Goal: Navigation & Orientation: Find specific page/section

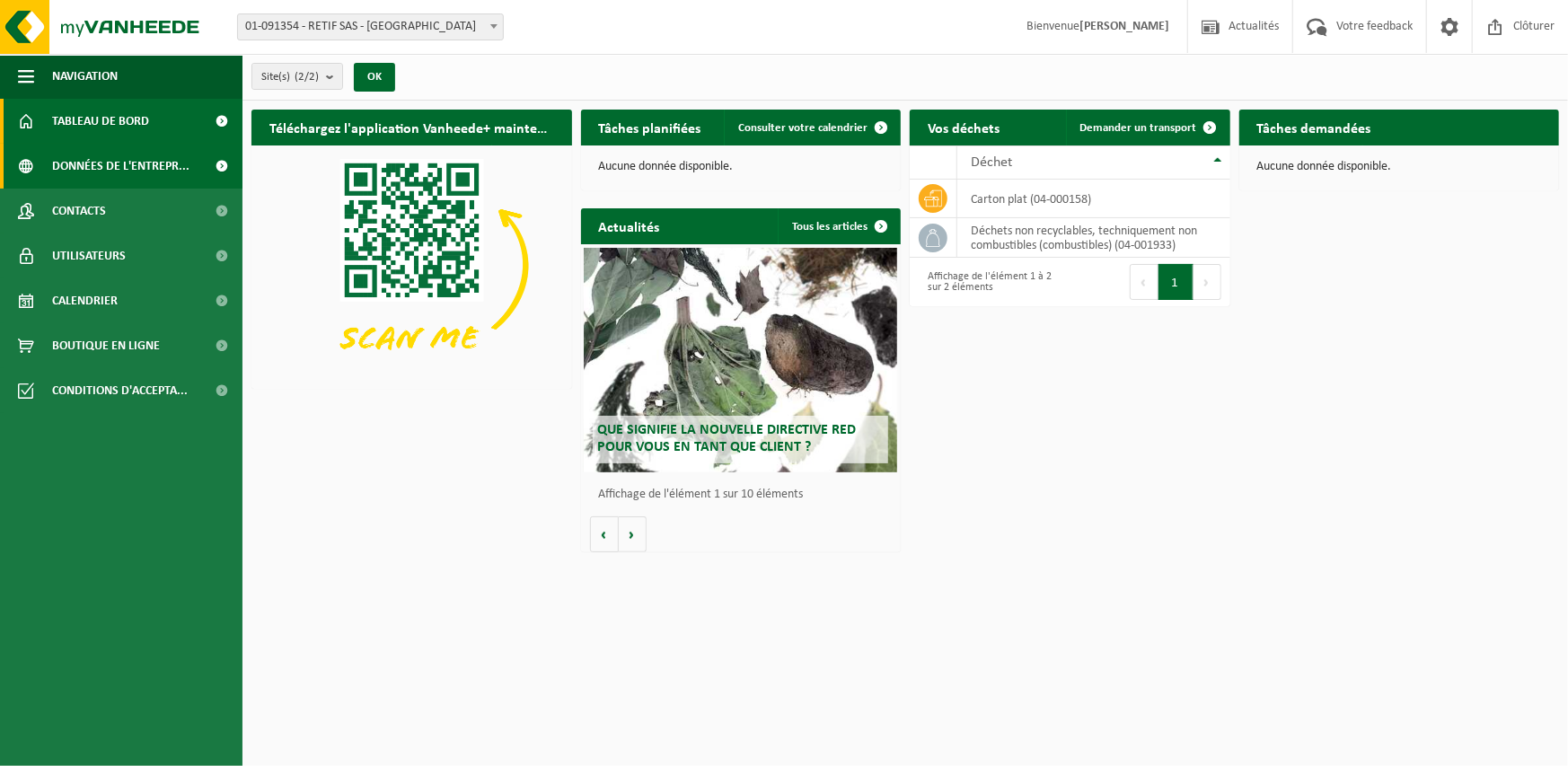
click at [86, 166] on span "Données de l'entrepr..." at bounding box center [120, 166] width 137 height 45
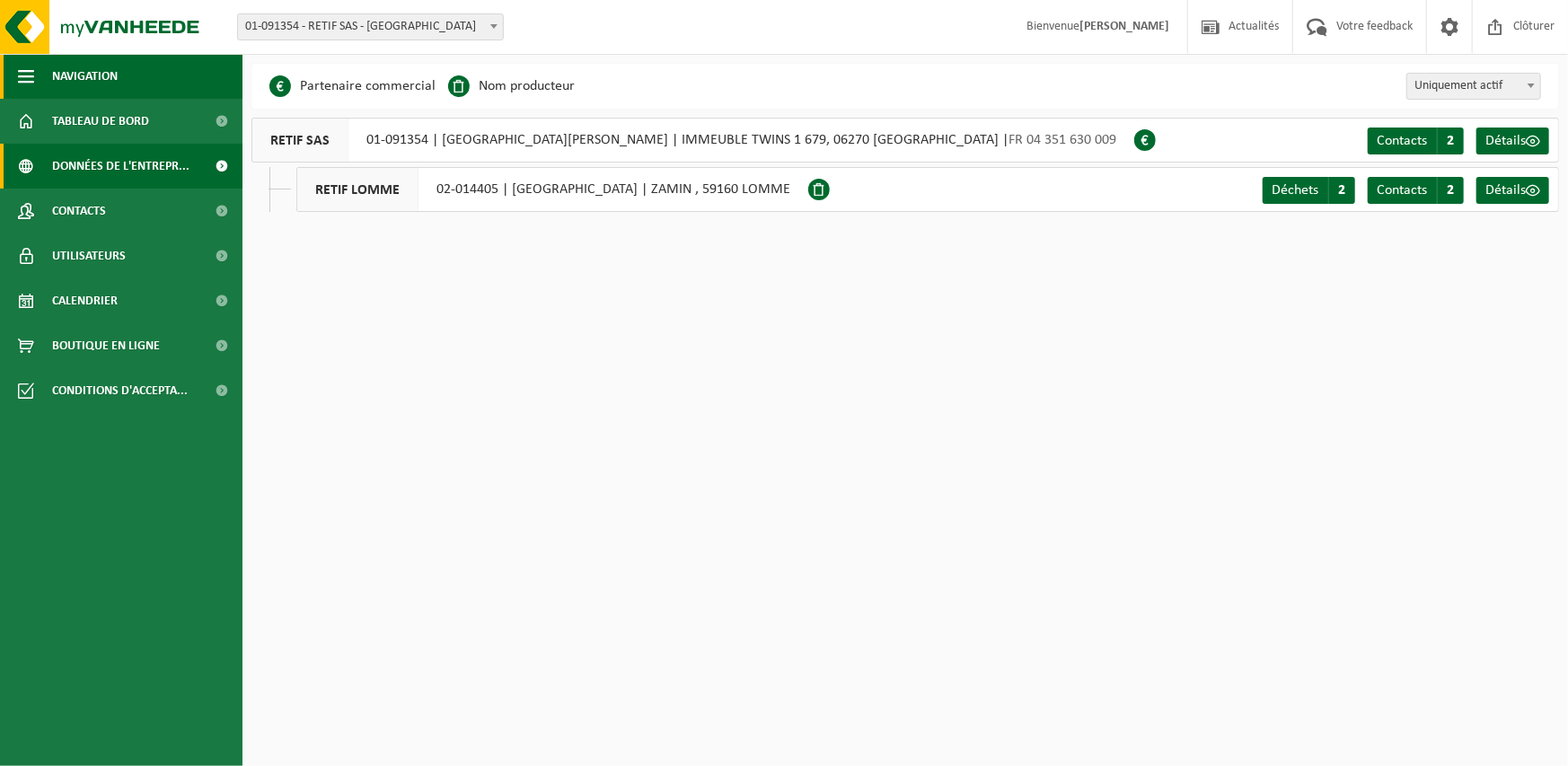
click at [25, 71] on span "button" at bounding box center [26, 76] width 16 height 45
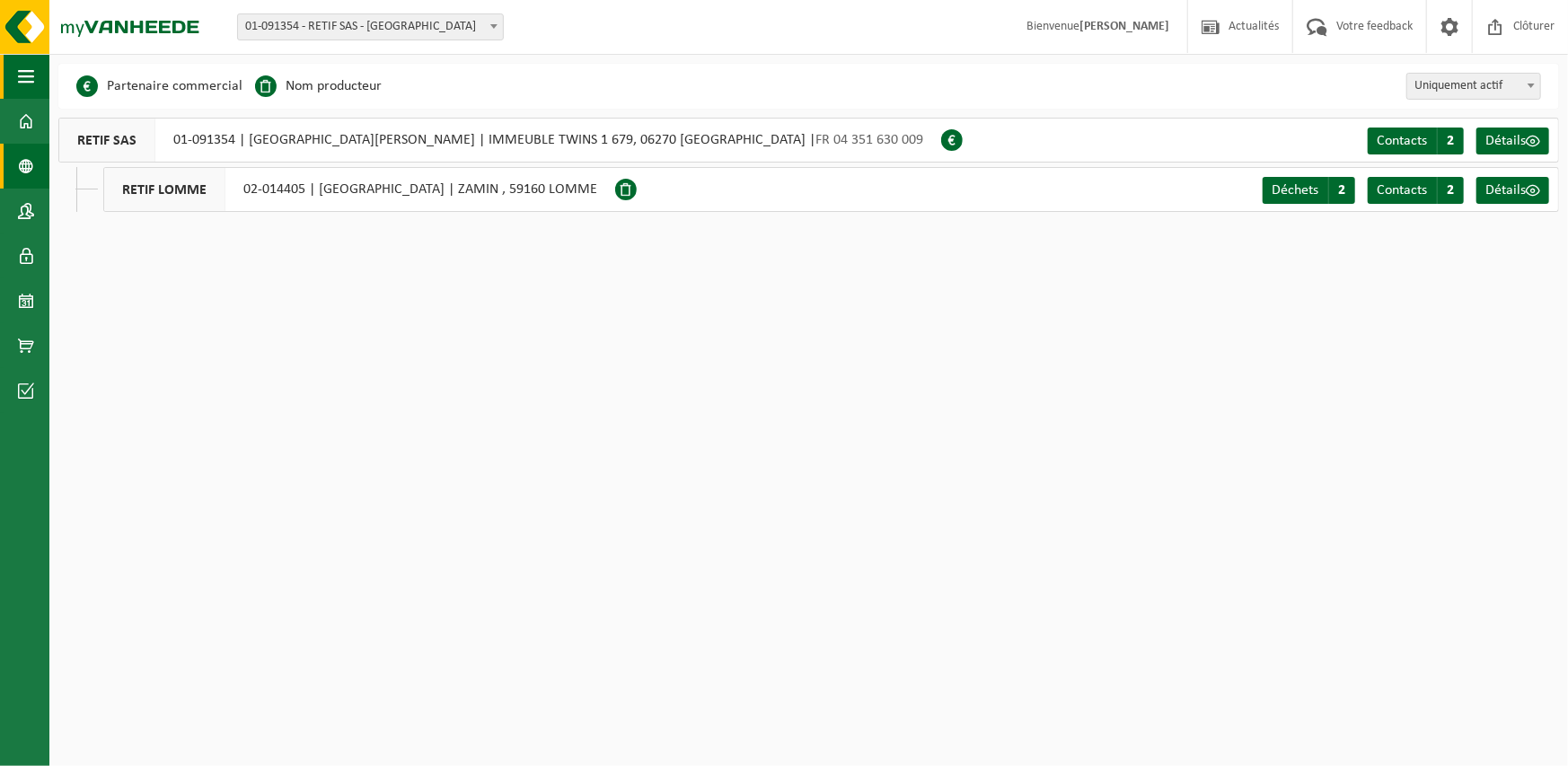
click at [24, 70] on span "button" at bounding box center [26, 76] width 16 height 45
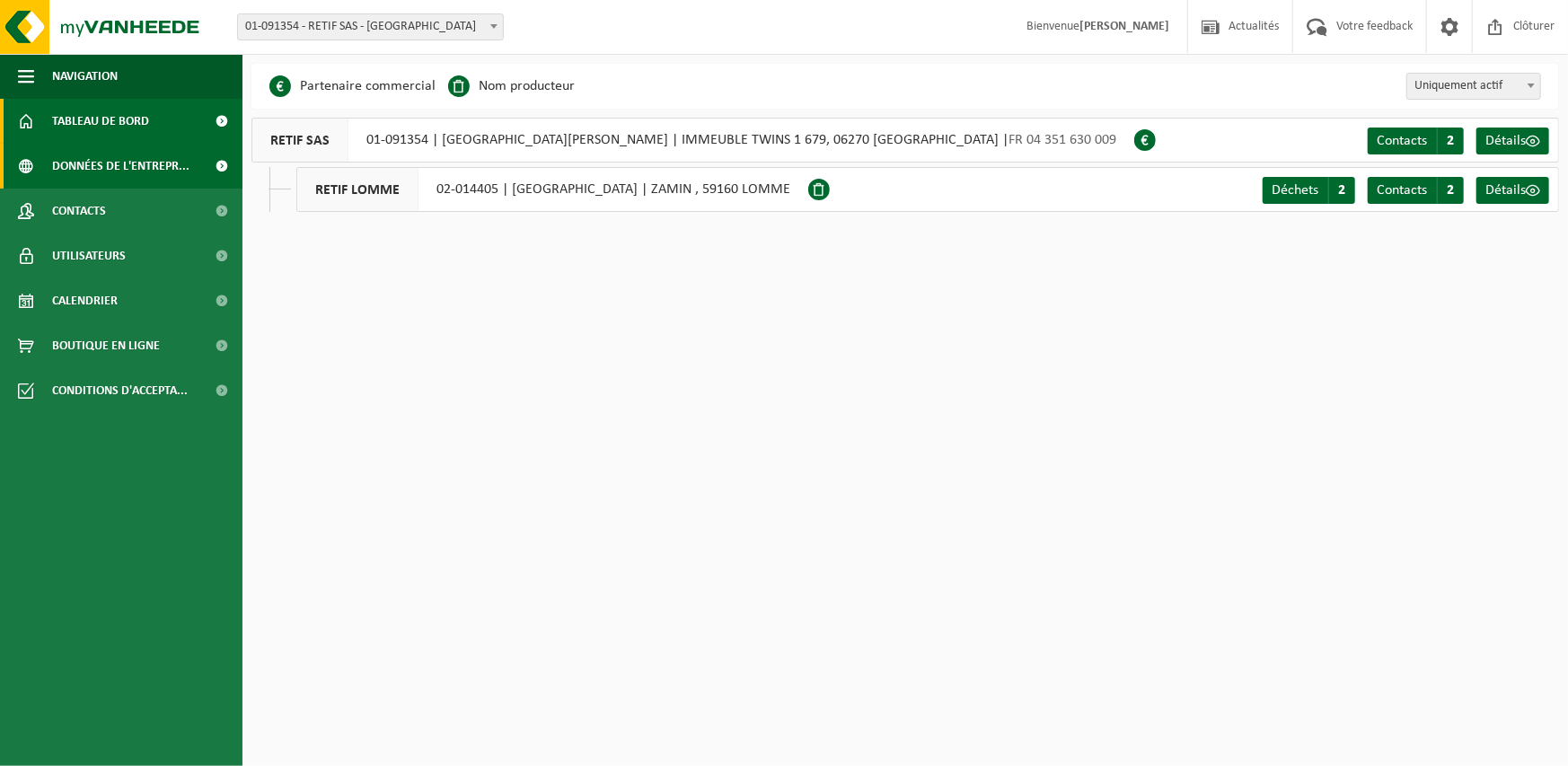
click at [87, 112] on span "Tableau de bord" at bounding box center [100, 121] width 97 height 45
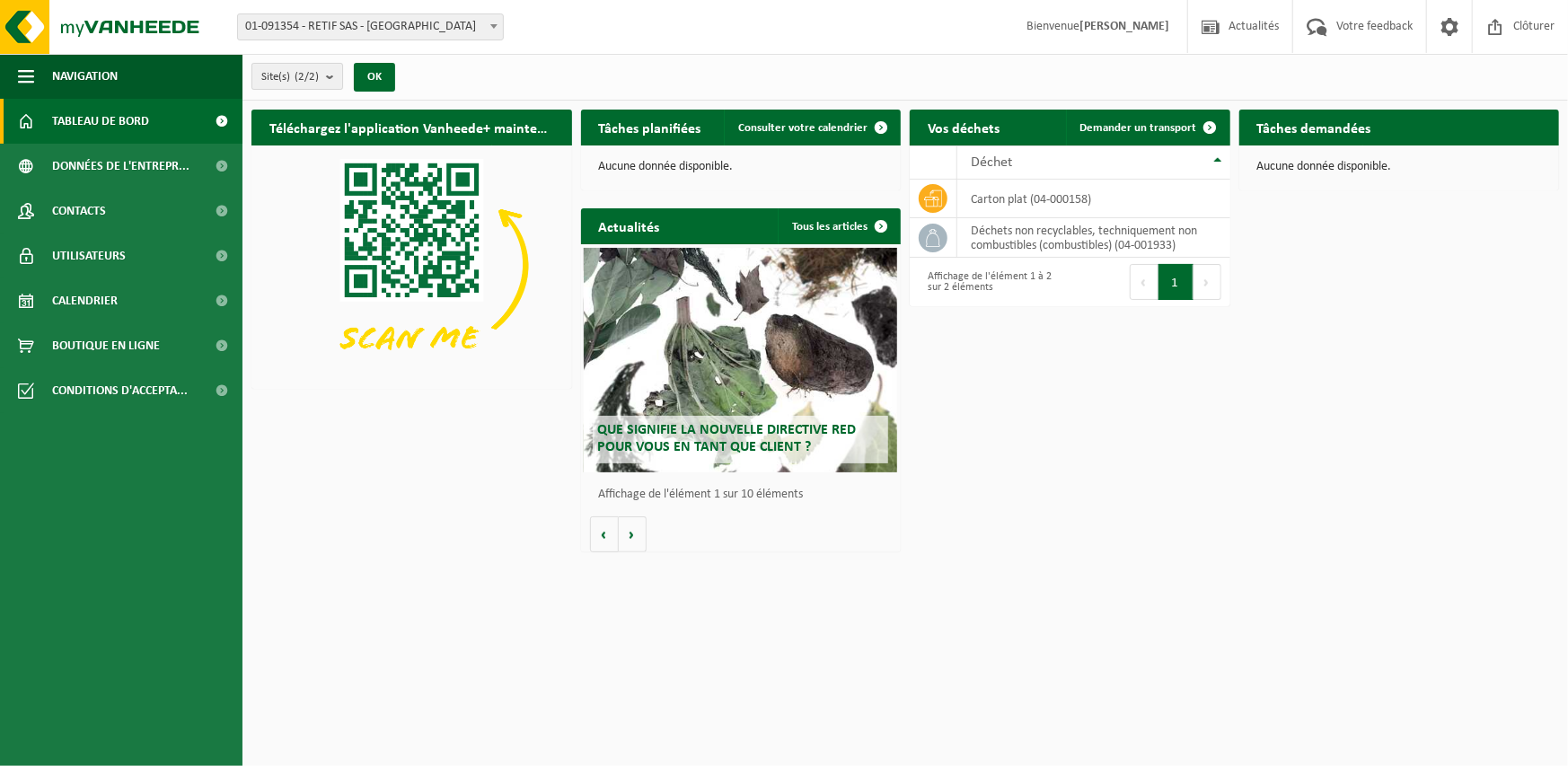
click at [330, 75] on b "submit" at bounding box center [333, 77] width 16 height 25
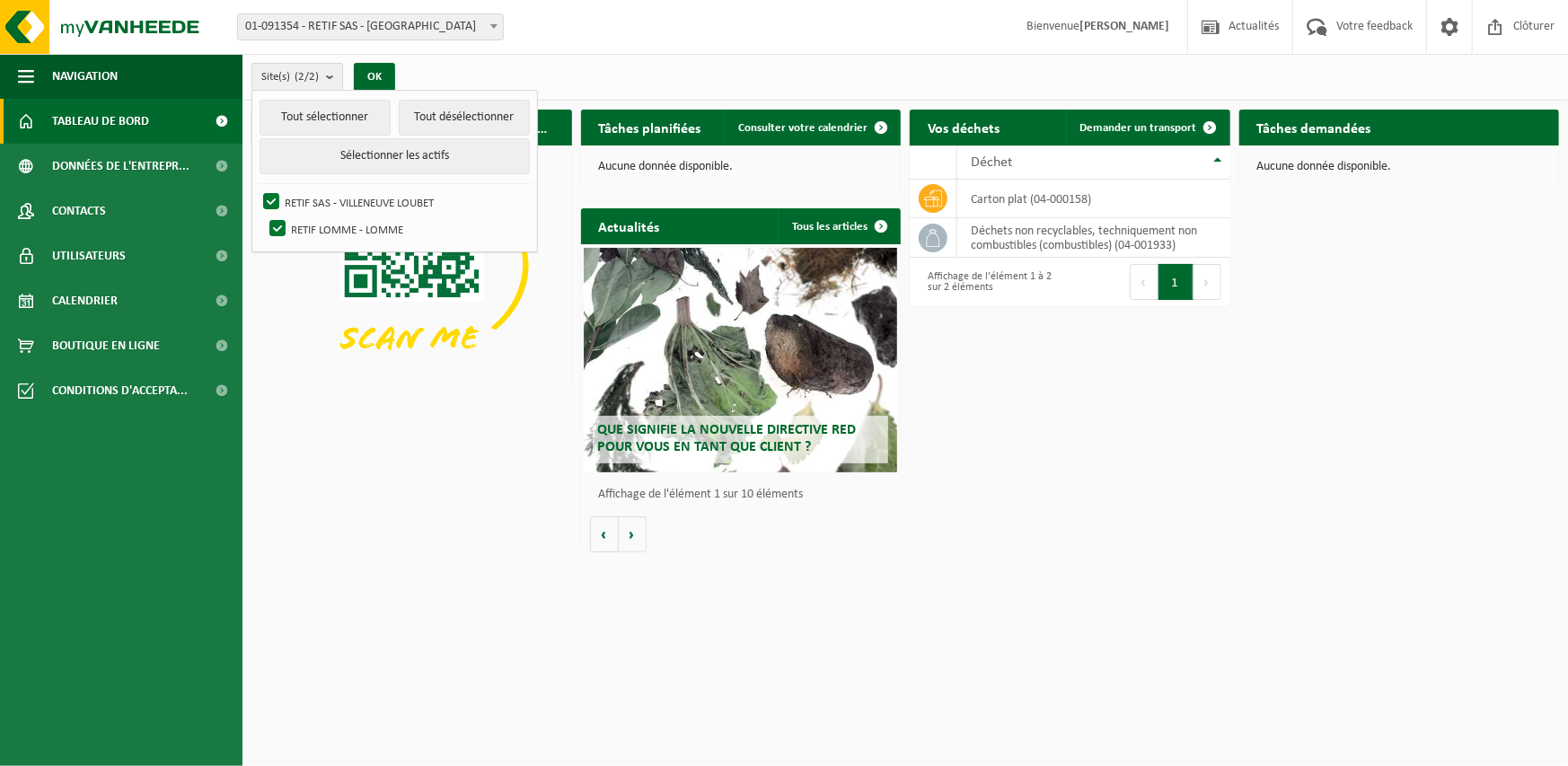
click at [329, 75] on b "submit" at bounding box center [333, 77] width 16 height 26
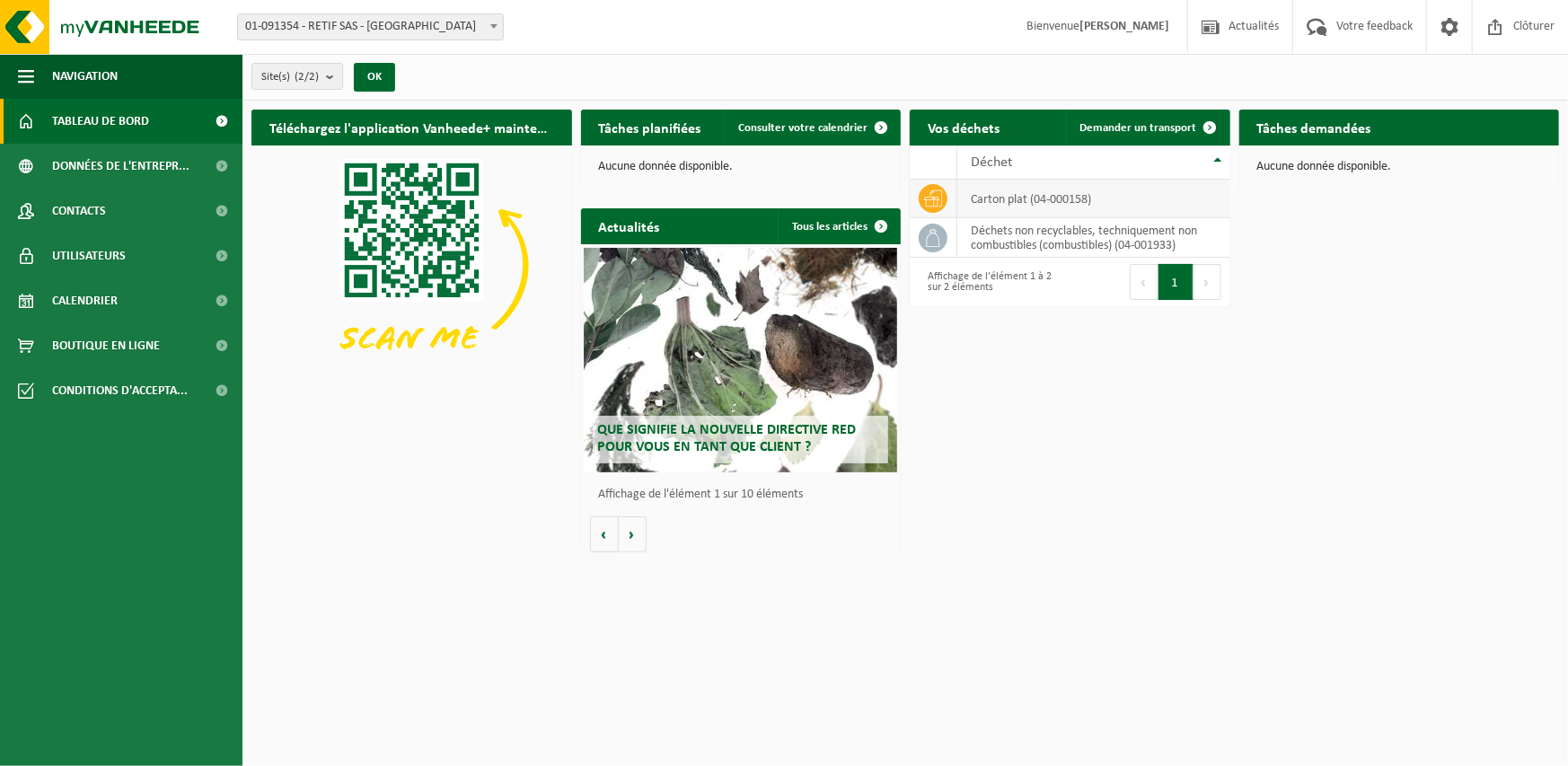
click at [1011, 194] on td "carton plat (04-000158)" at bounding box center [1094, 199] width 273 height 38
click at [935, 195] on icon at bounding box center [933, 198] width 18 height 18
click at [942, 241] on icon at bounding box center [933, 237] width 18 height 18
click at [1037, 241] on td "déchets non recyclables, techniquement non combustibles (combustibles) (04-0019…" at bounding box center [1094, 237] width 273 height 39
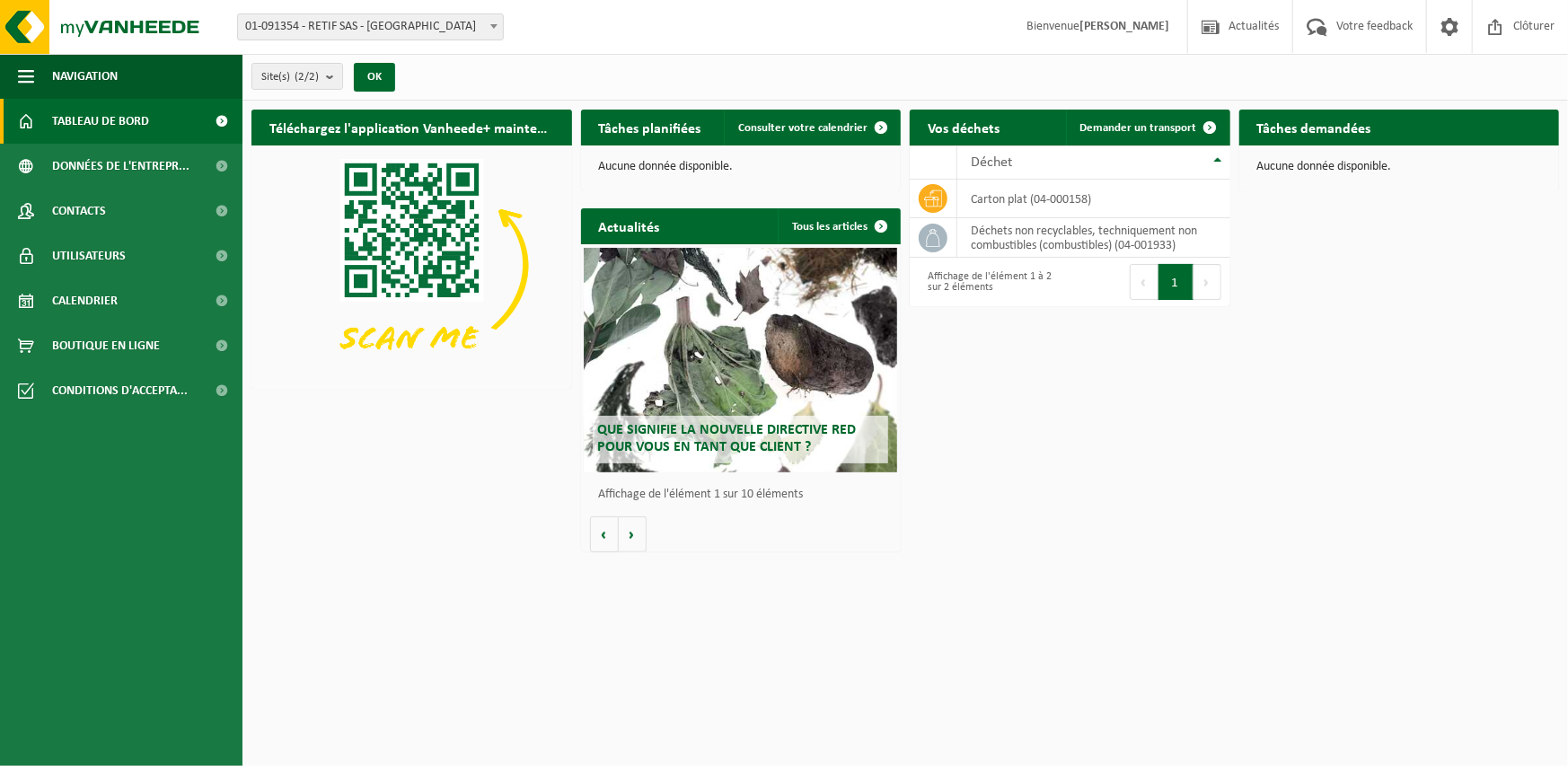
click at [984, 121] on h2 "Vos déchets" at bounding box center [964, 126] width 108 height 35
click at [493, 25] on b at bounding box center [494, 26] width 8 height 5
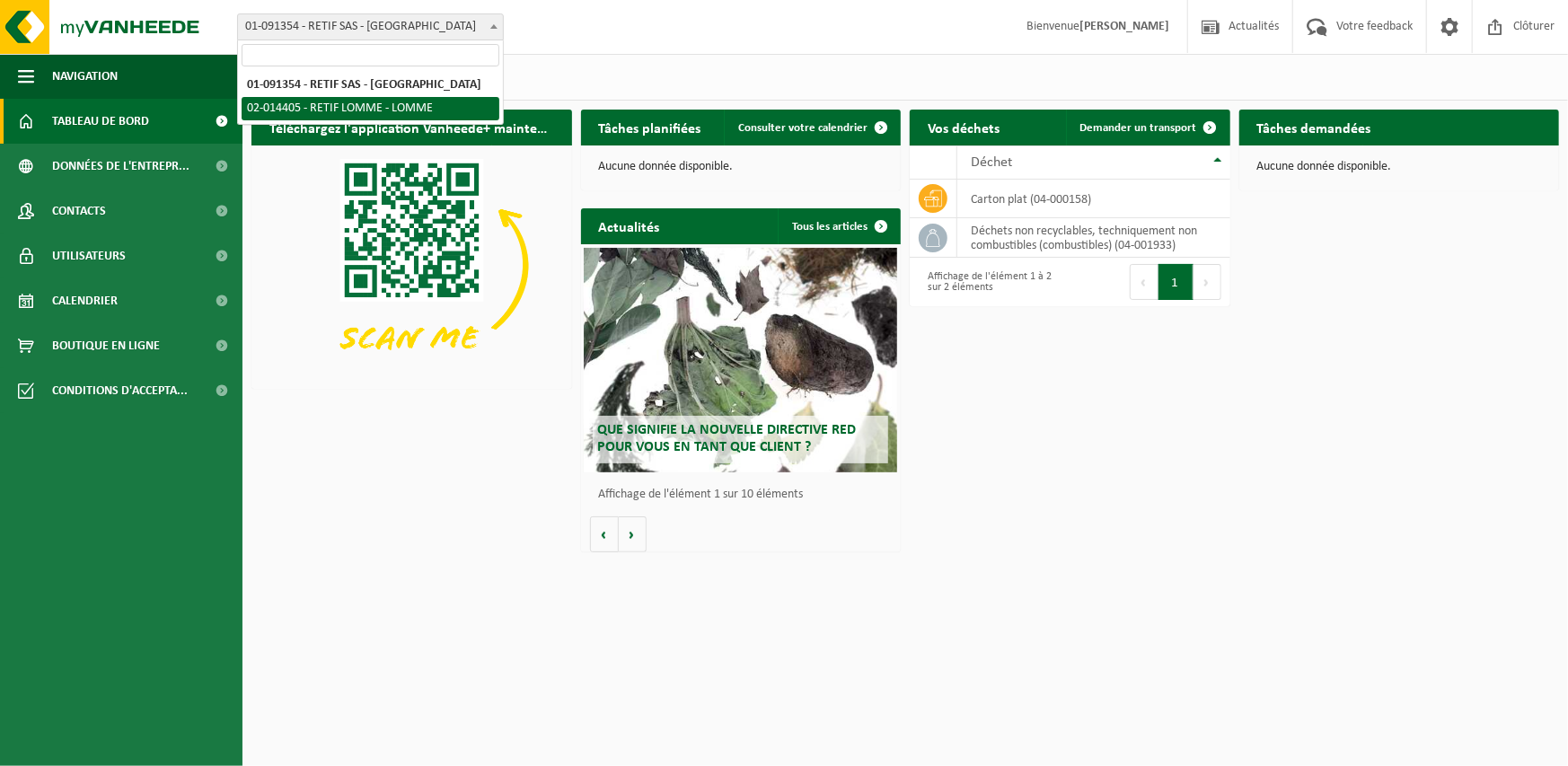
select select "122274"
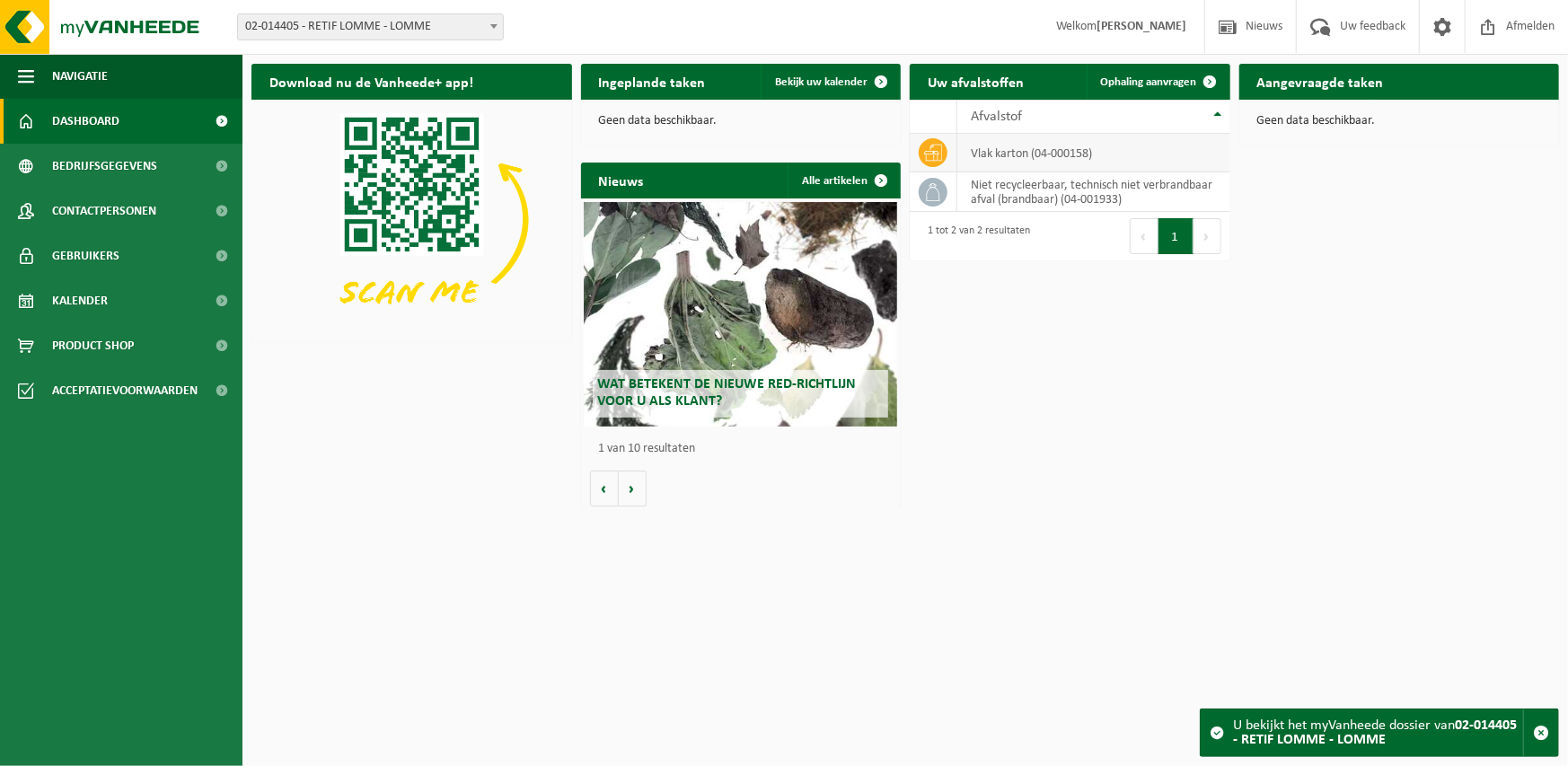
click at [1049, 151] on td "vlak karton (04-000158)" at bounding box center [1094, 153] width 273 height 38
click at [998, 111] on span "Afvalstof" at bounding box center [996, 116] width 51 height 14
click at [1219, 112] on th "Afvalstof" at bounding box center [1094, 117] width 273 height 34
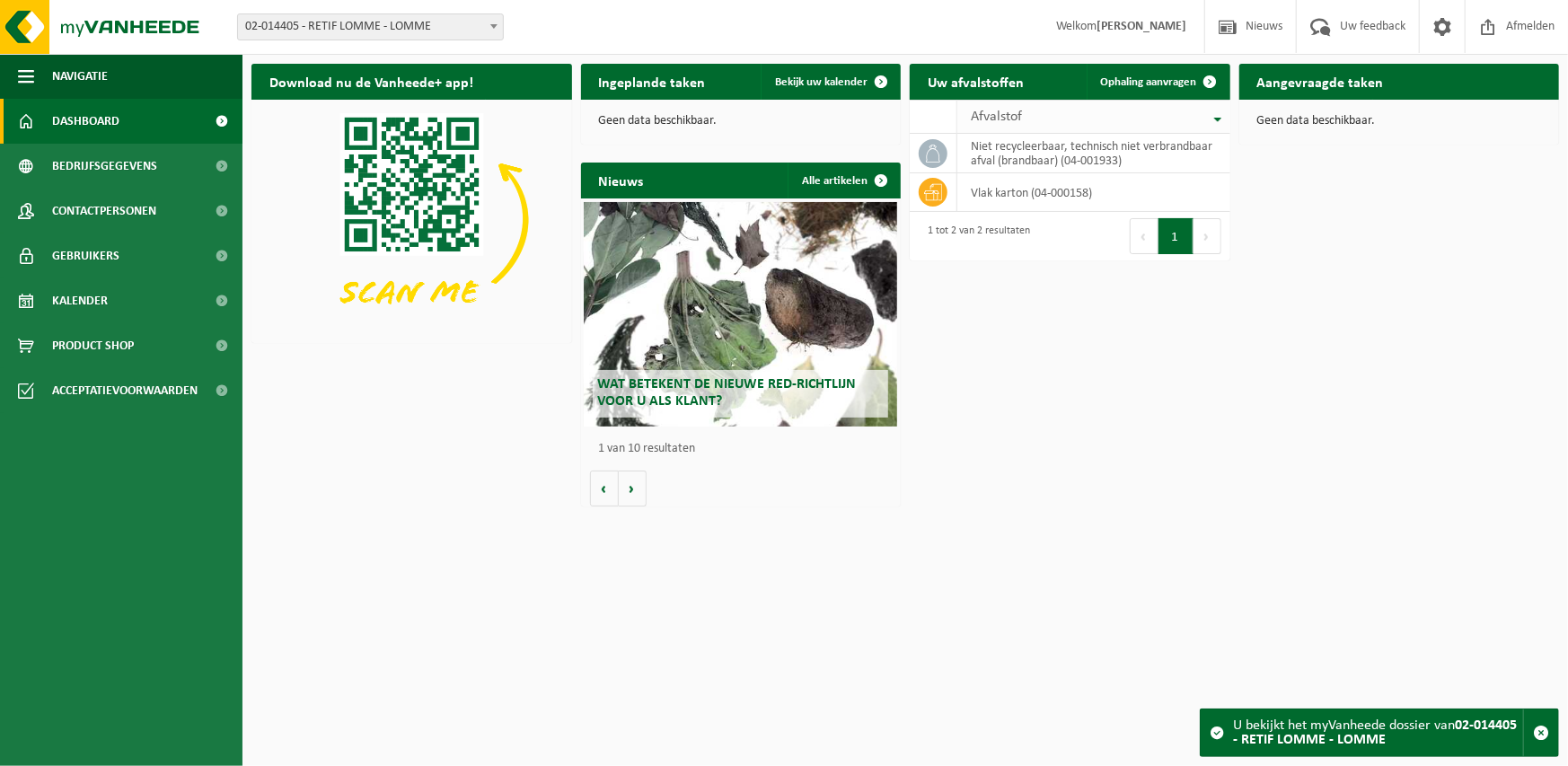
click at [1215, 114] on th "Afvalstof" at bounding box center [1094, 117] width 273 height 34
click at [1213, 115] on th "Afvalstof" at bounding box center [1094, 117] width 273 height 34
click at [1213, 116] on th "Afvalstof" at bounding box center [1094, 117] width 273 height 34
click at [1214, 118] on th "Afvalstof" at bounding box center [1094, 117] width 273 height 34
click at [1210, 120] on th "Afvalstof" at bounding box center [1094, 117] width 273 height 34
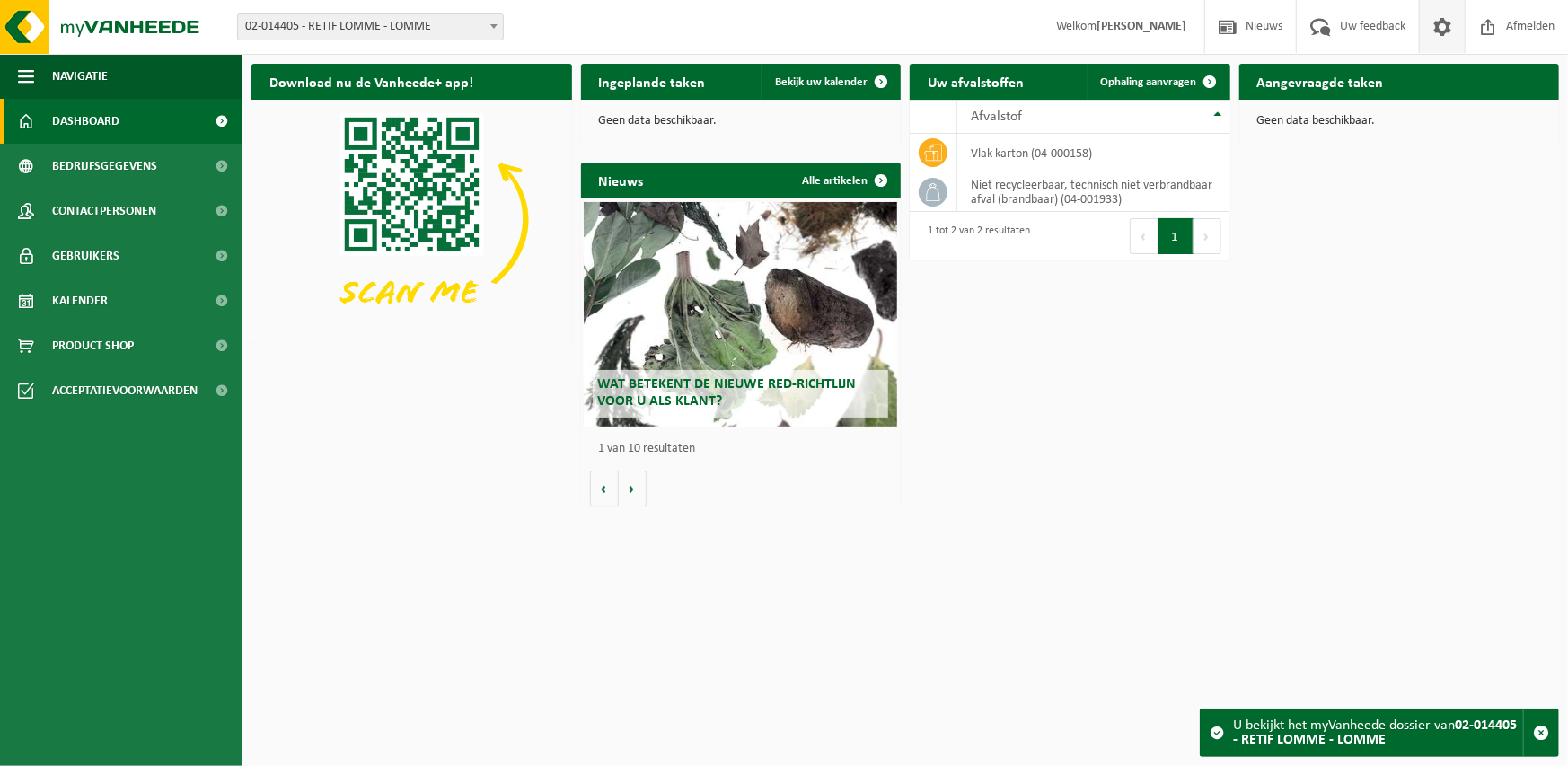
click at [1440, 29] on span at bounding box center [1443, 26] width 27 height 53
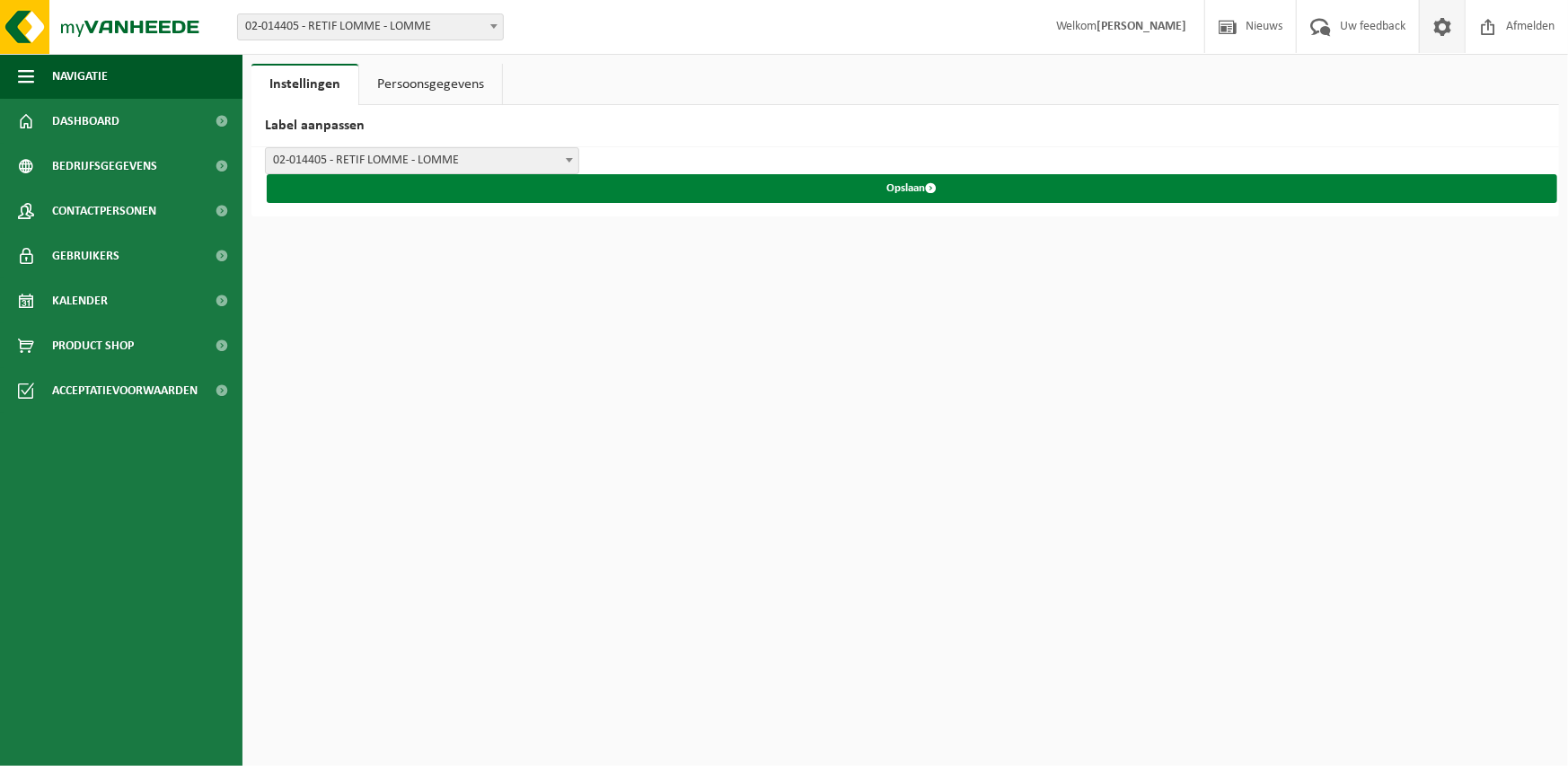
click at [910, 186] on button "Opslaan" at bounding box center [913, 189] width 1291 height 29
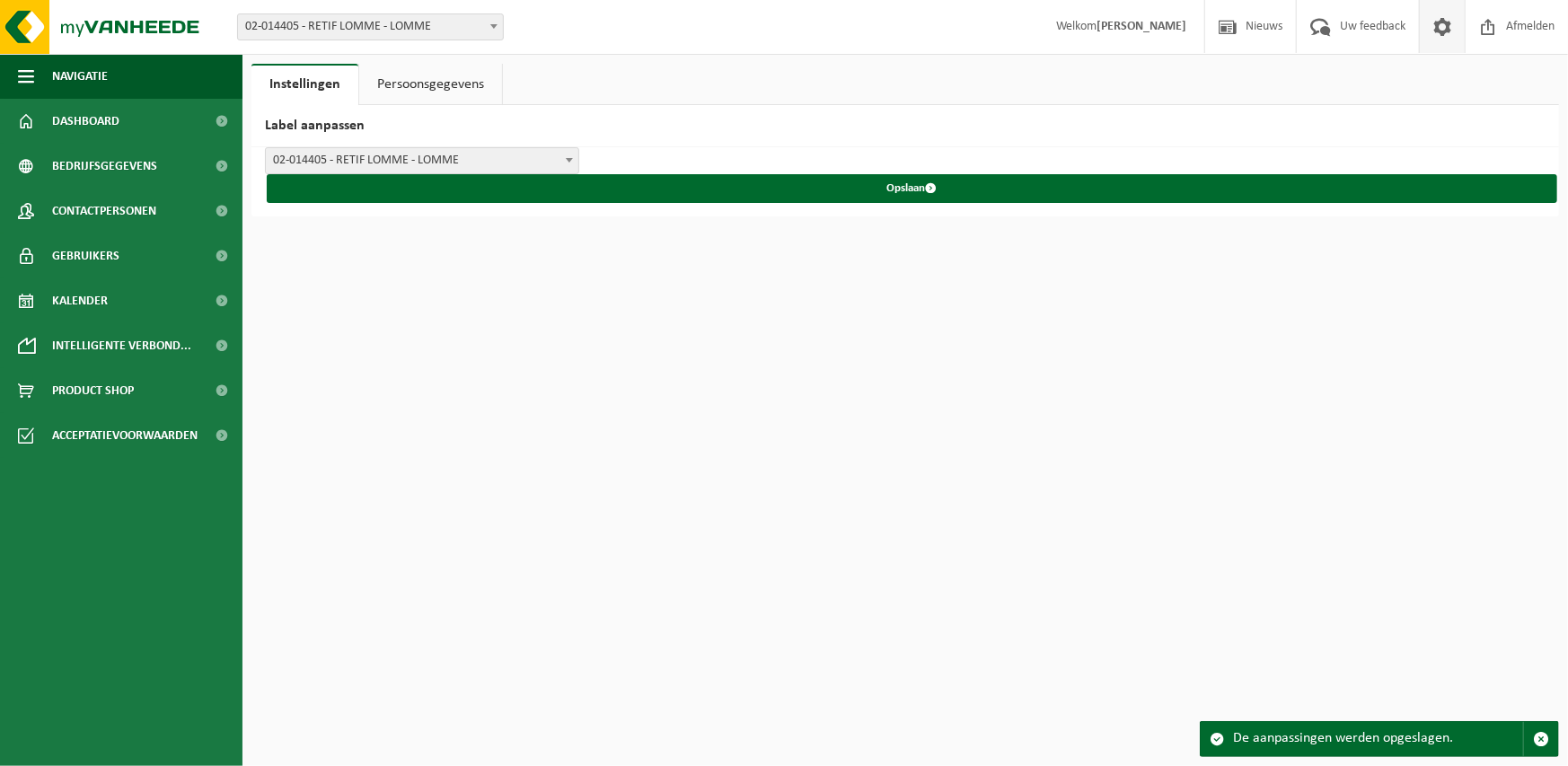
click at [908, 186] on button "Opslaan" at bounding box center [913, 189] width 1291 height 29
click at [453, 158] on span "02-014405 - RETIF LOMME - LOMME" at bounding box center [422, 161] width 312 height 25
click at [415, 163] on span "02-014405 - RETIF LOMME - 59160 LOMME, RUE DES FUSILLÉS | ZAMIN" at bounding box center [422, 161] width 312 height 25
click at [390, 163] on span "02-014405 - RETIF LOMME - LOMME" at bounding box center [422, 161] width 312 height 25
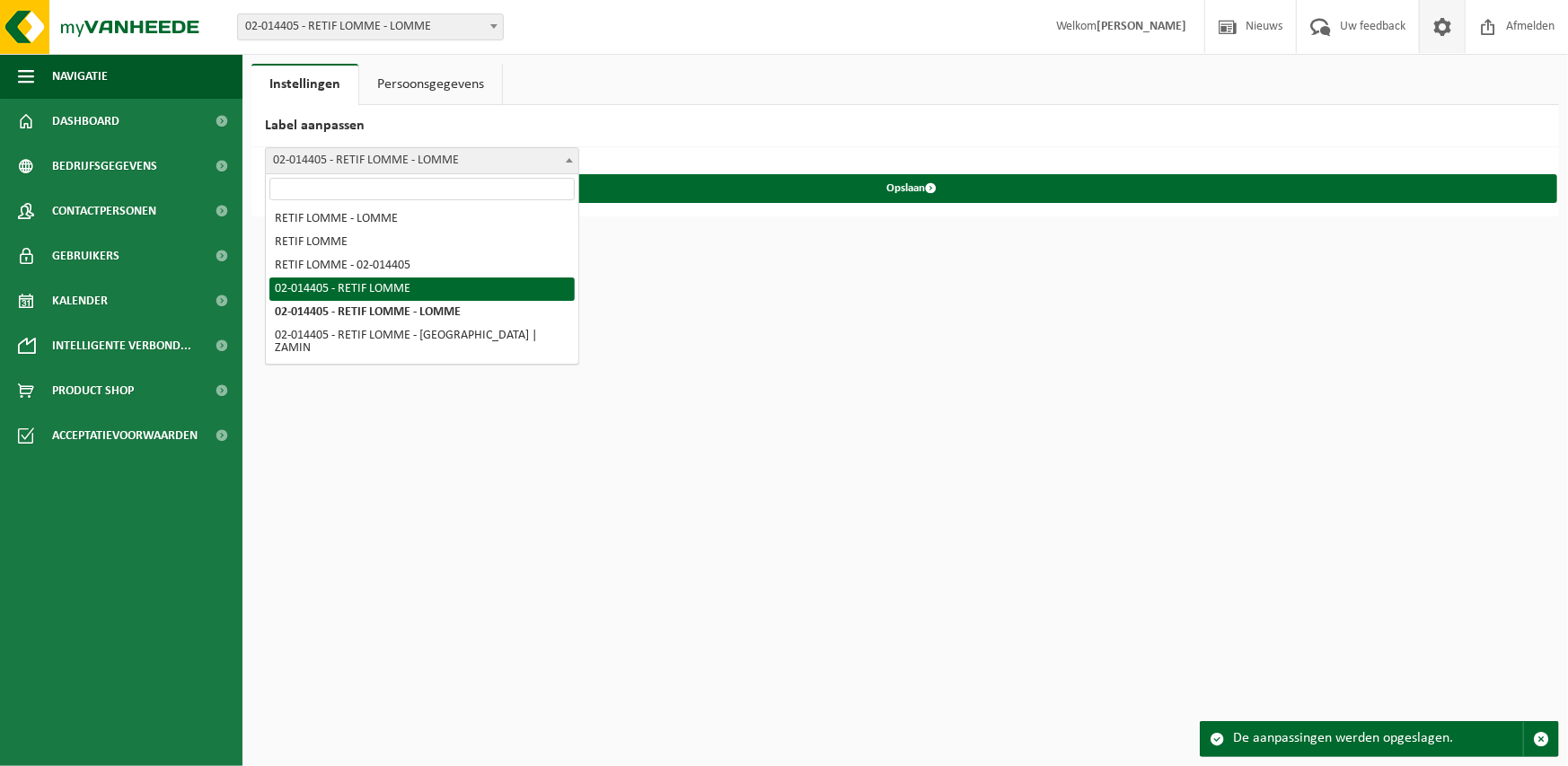
select select "3"
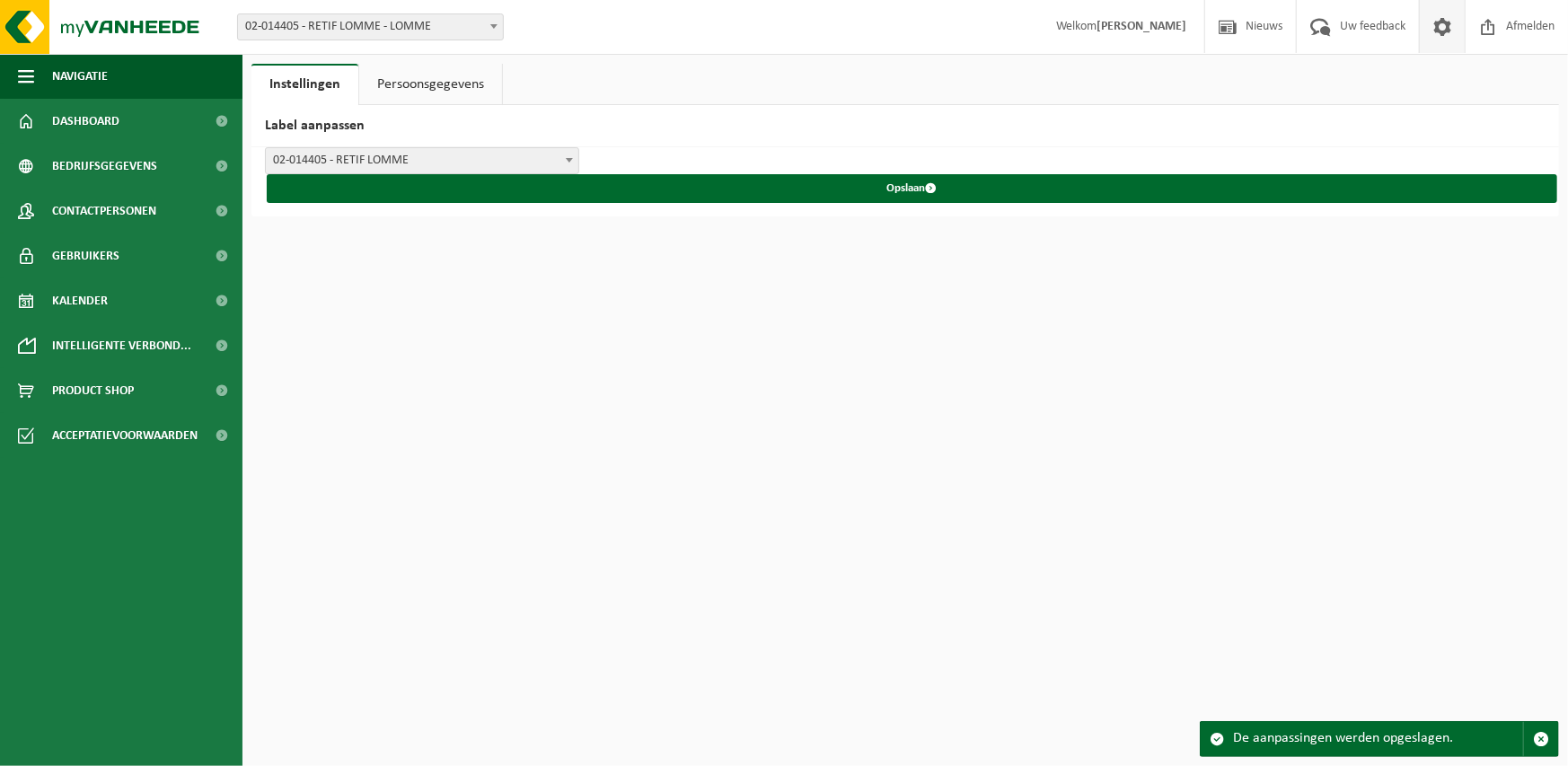
click at [400, 81] on link "Persoonsgegevens" at bounding box center [430, 84] width 143 height 41
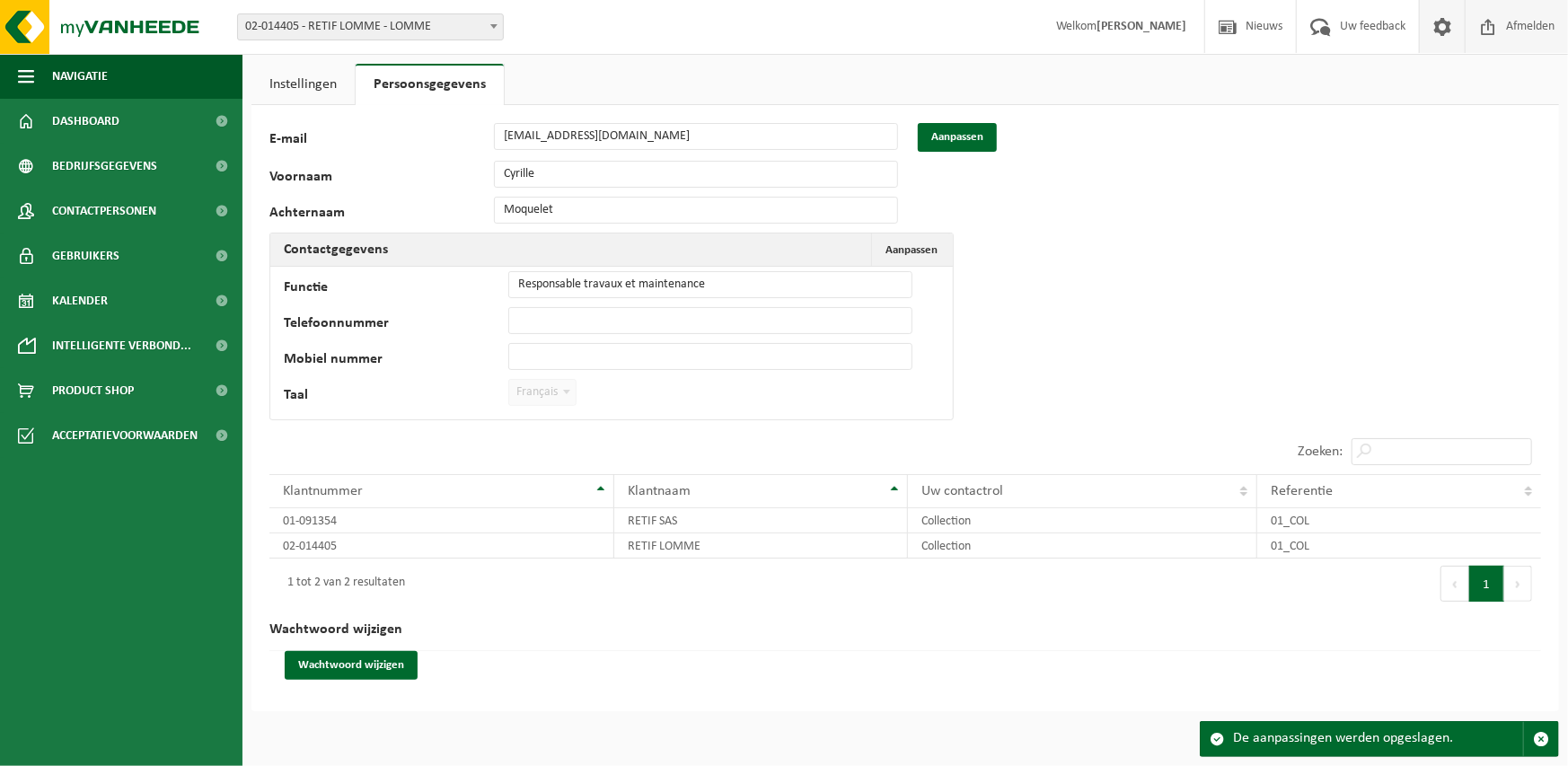
click at [1488, 24] on span at bounding box center [1488, 26] width 27 height 53
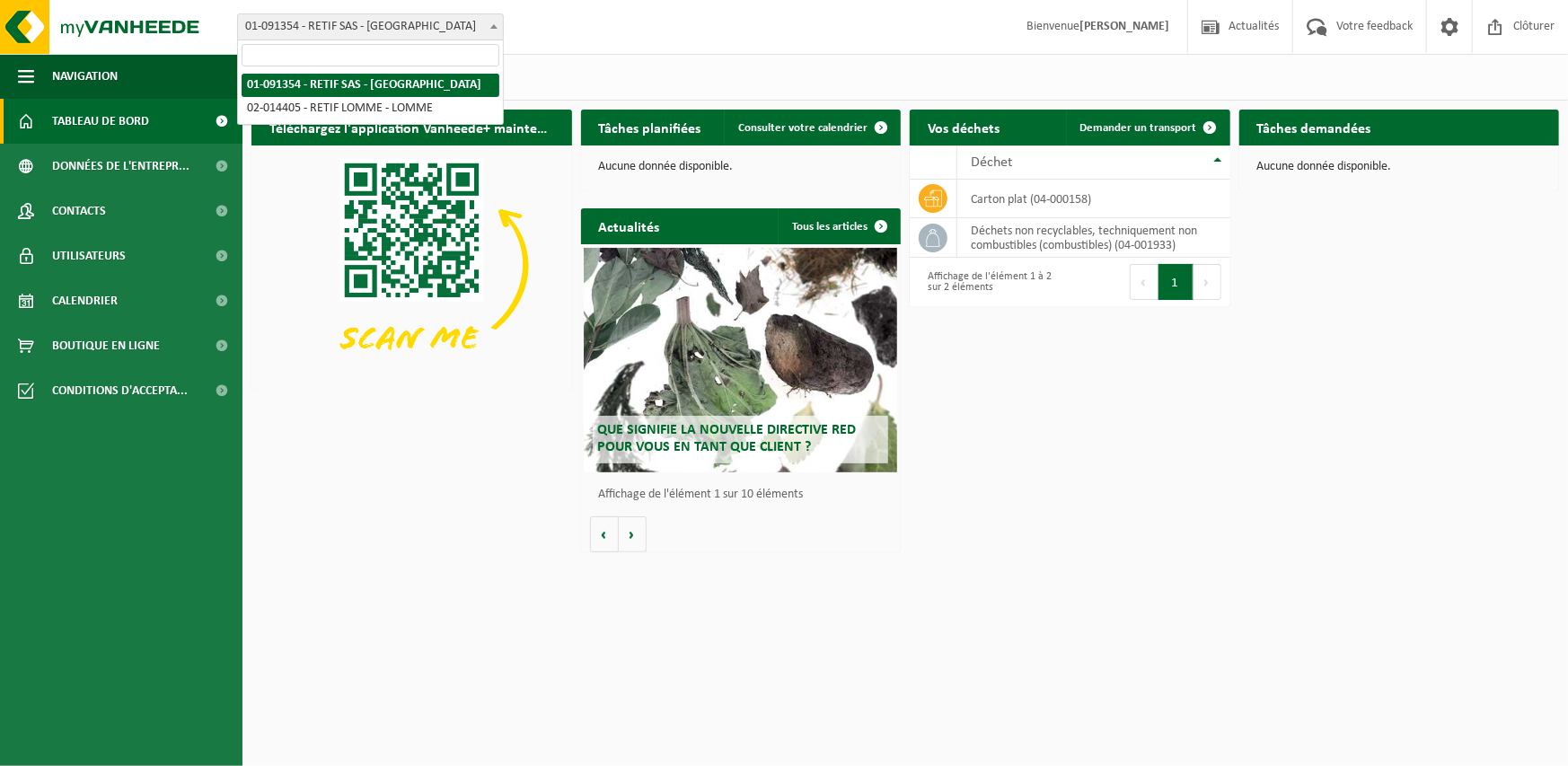
click at [495, 25] on b at bounding box center [494, 26] width 8 height 5
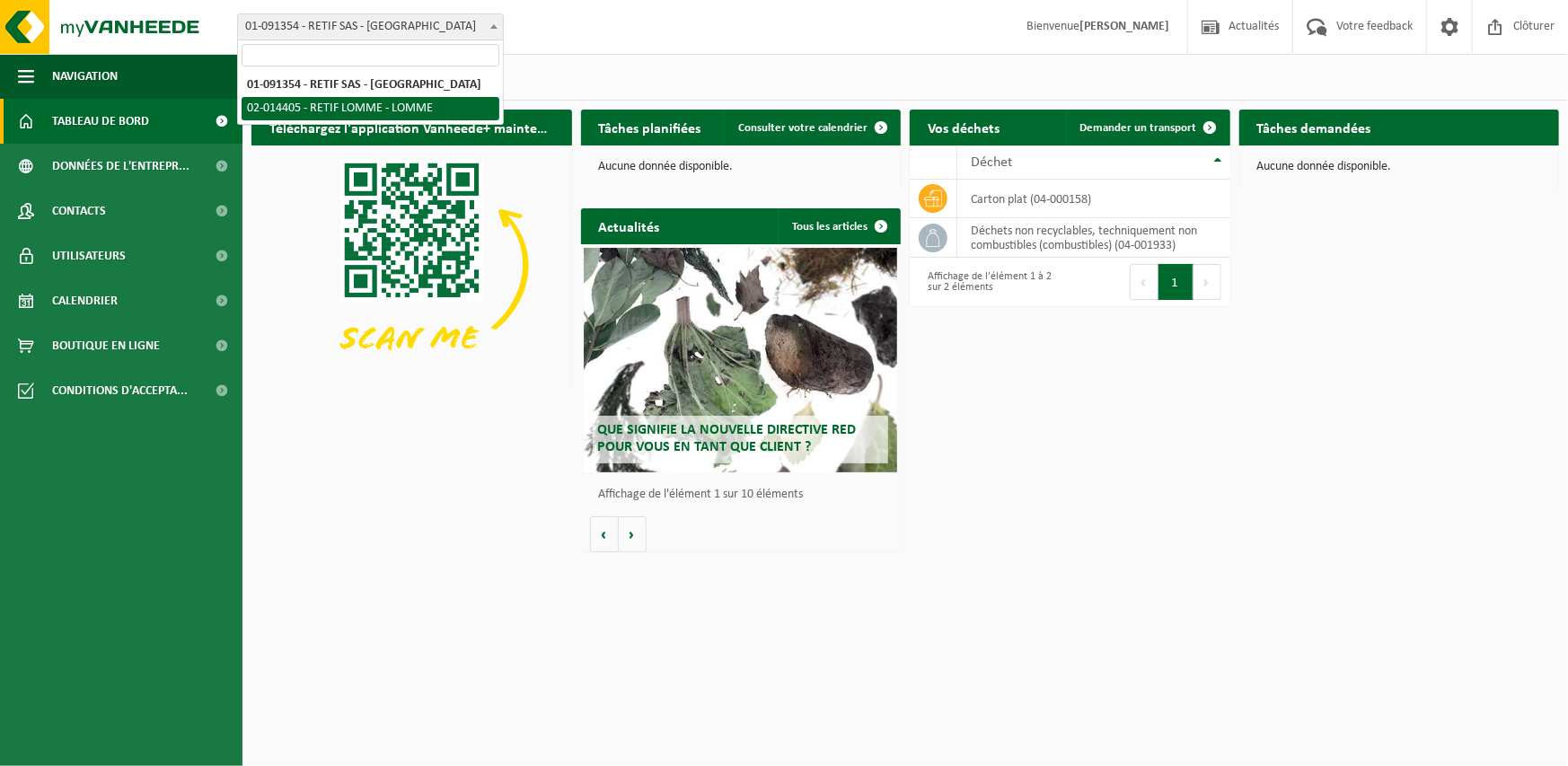
select select "122274"
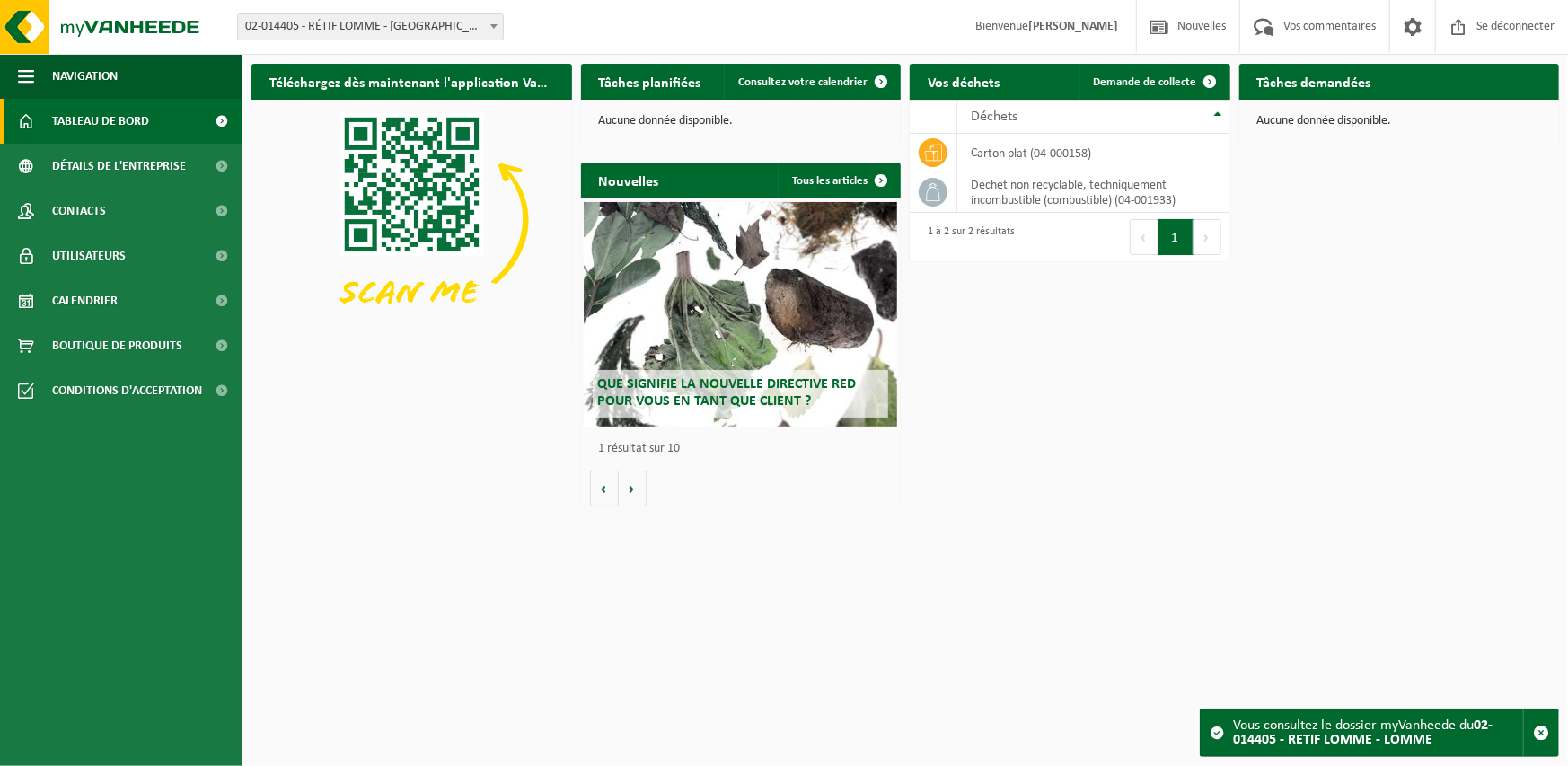
click at [1352, 314] on div "Téléchargez dès maintenant l'application Vanheede+ ! Cacher Tâches planifiées C…" at bounding box center [905, 284] width 1317 height 461
click at [82, 151] on span "Détails de l'entreprise" at bounding box center [119, 166] width 134 height 45
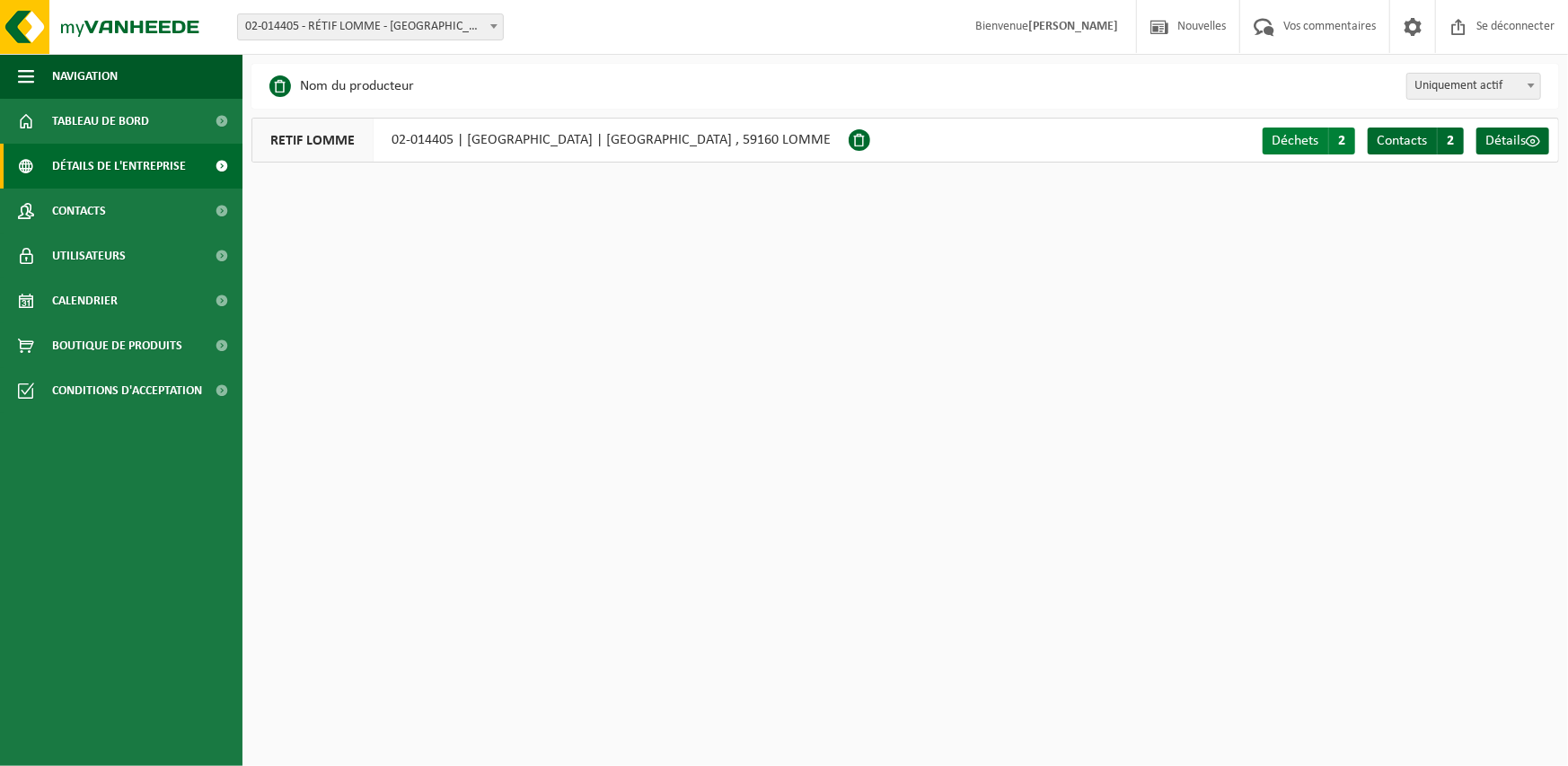
click at [1306, 139] on font "Déchets" at bounding box center [1295, 141] width 47 height 14
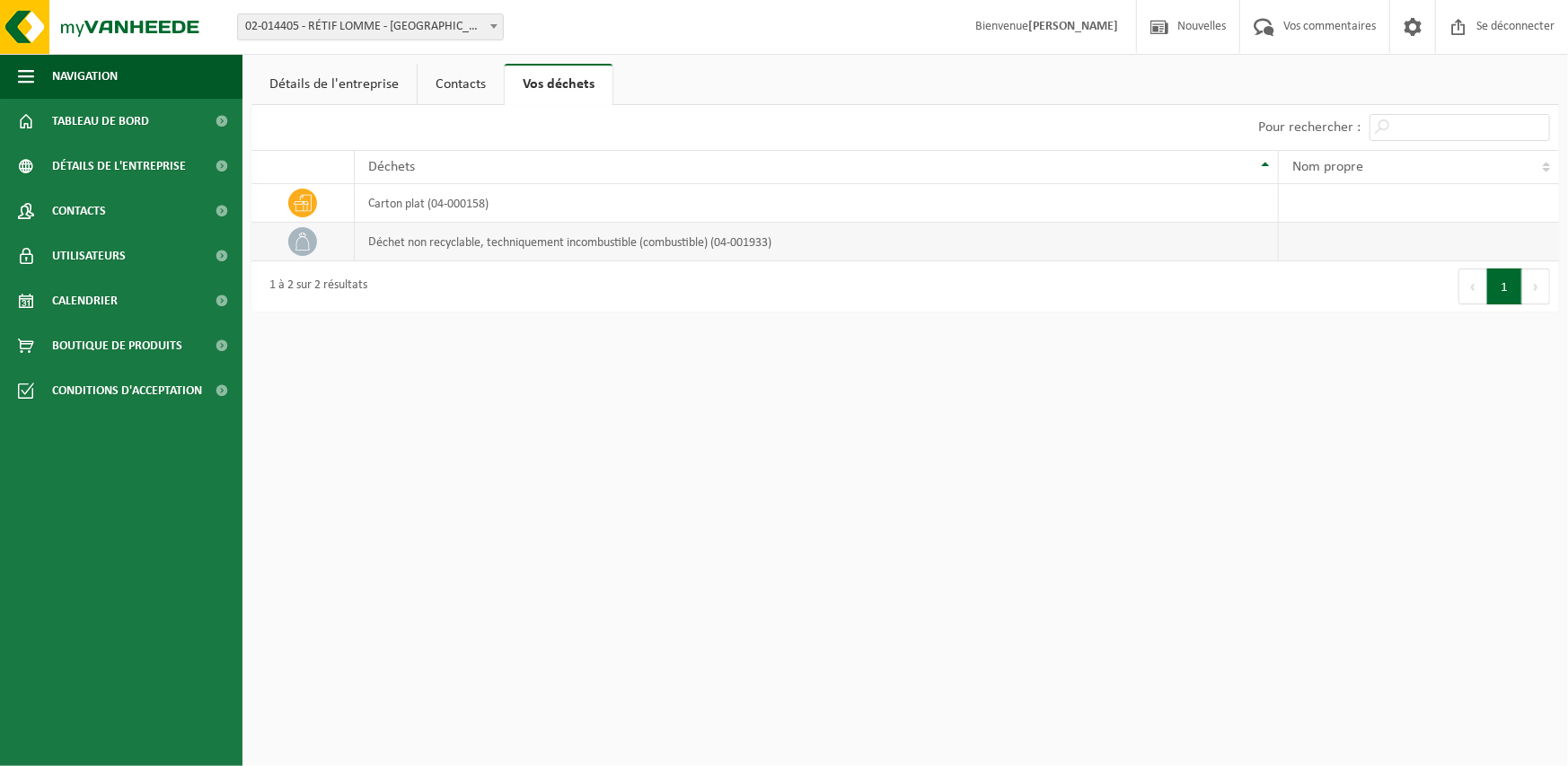
click at [512, 240] on font "déchet non recyclable, techniquement incombustible (combustible) (04-001933)" at bounding box center [570, 242] width 403 height 13
click at [72, 202] on span "Contacts" at bounding box center [79, 211] width 54 height 45
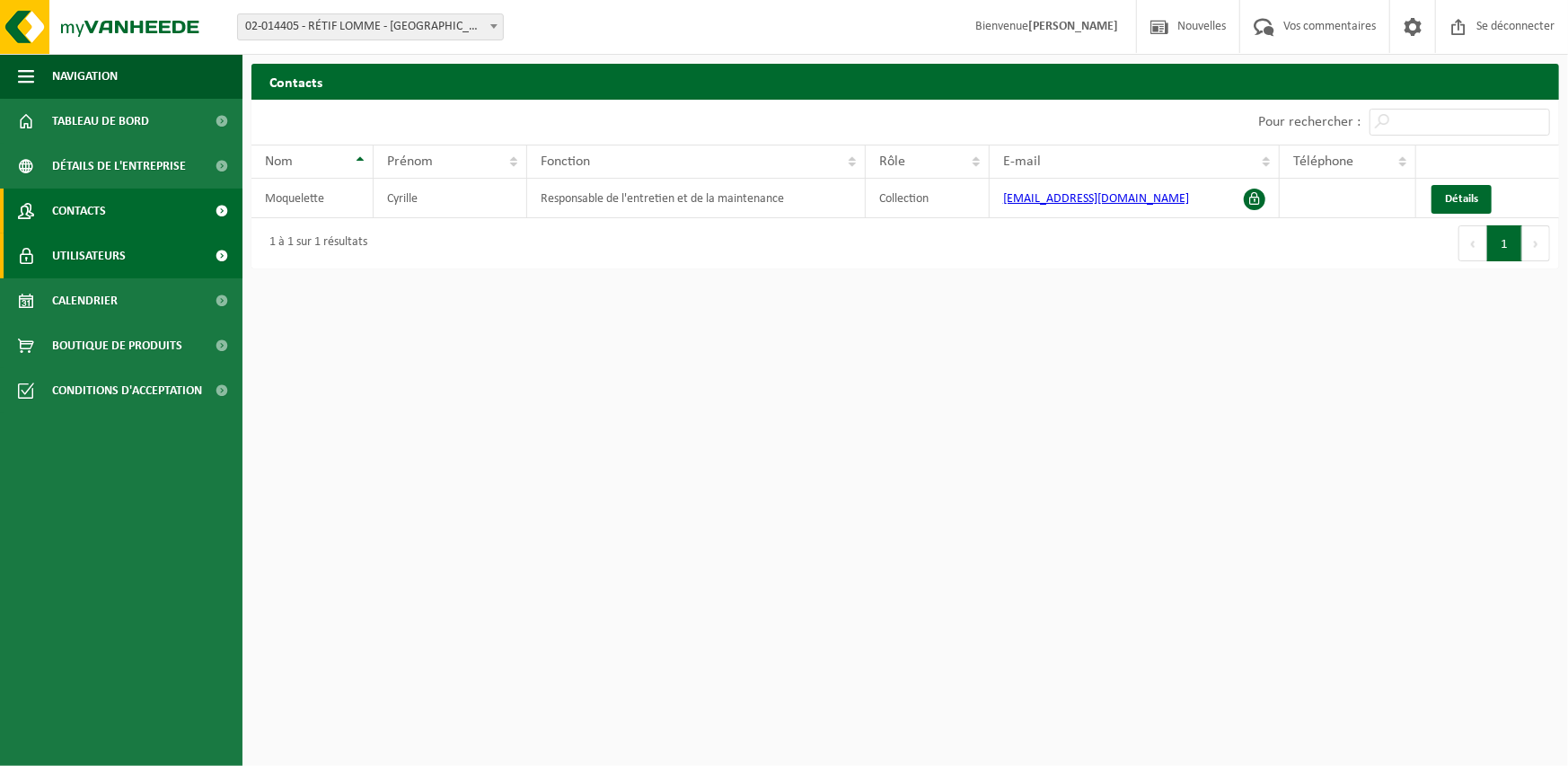
click at [90, 256] on font "Utilisateurs" at bounding box center [88, 257] width 74 height 13
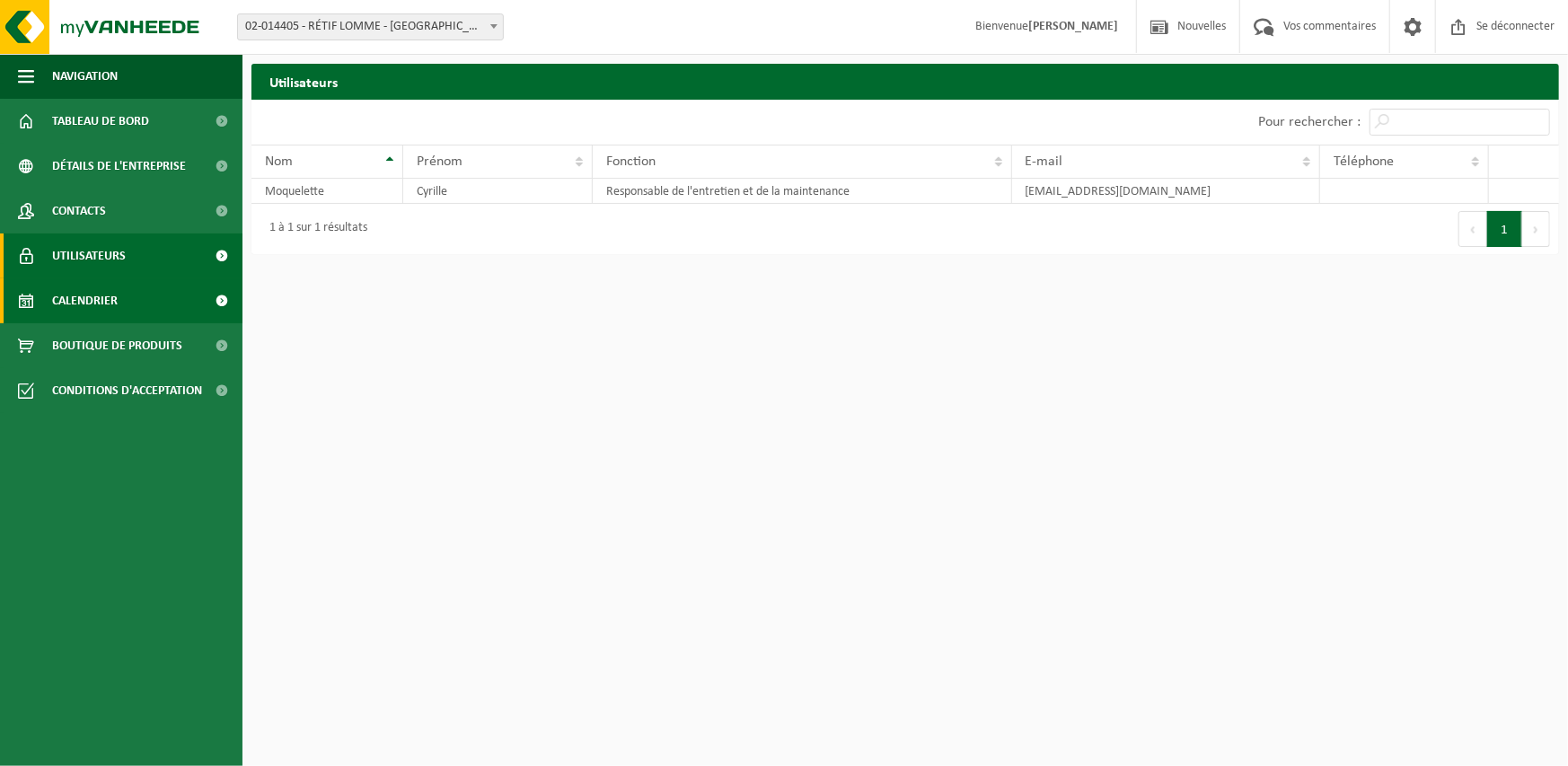
click at [83, 296] on font "Calendrier" at bounding box center [84, 302] width 65 height 13
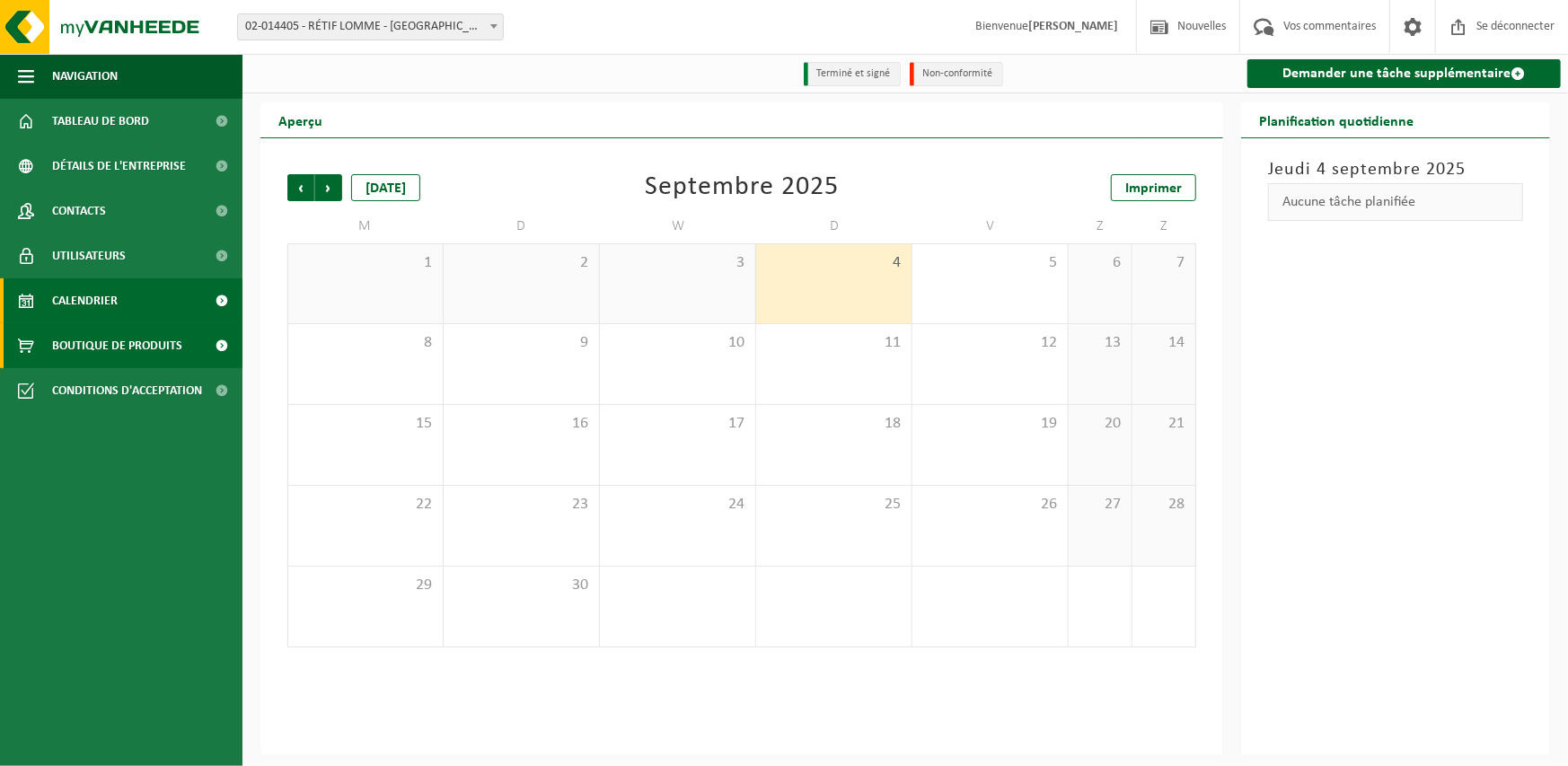
click at [93, 345] on font "Boutique de produits" at bounding box center [117, 346] width 130 height 13
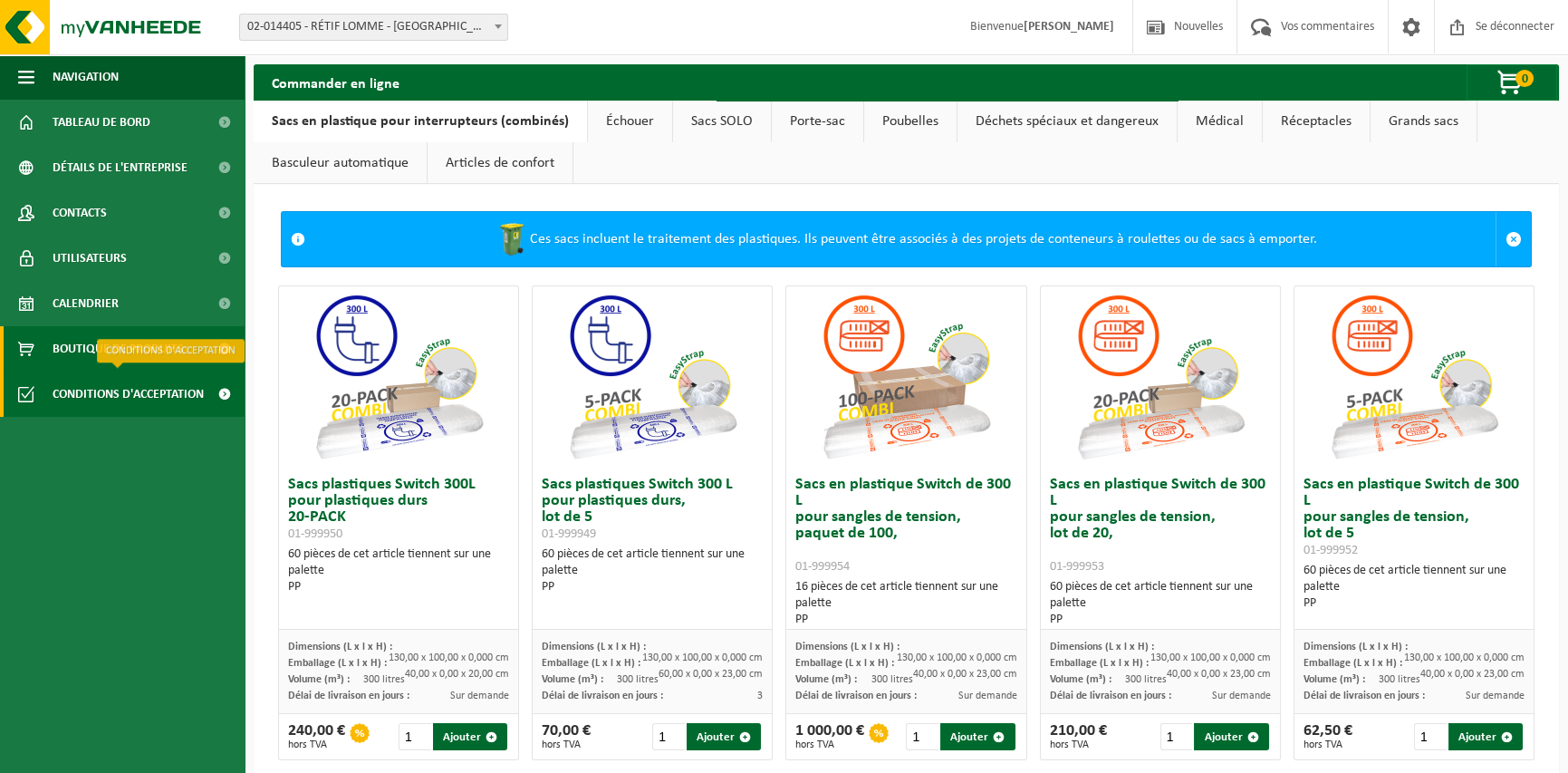
click at [96, 392] on font "Conditions d'acceptation" at bounding box center [128, 394] width 152 height 14
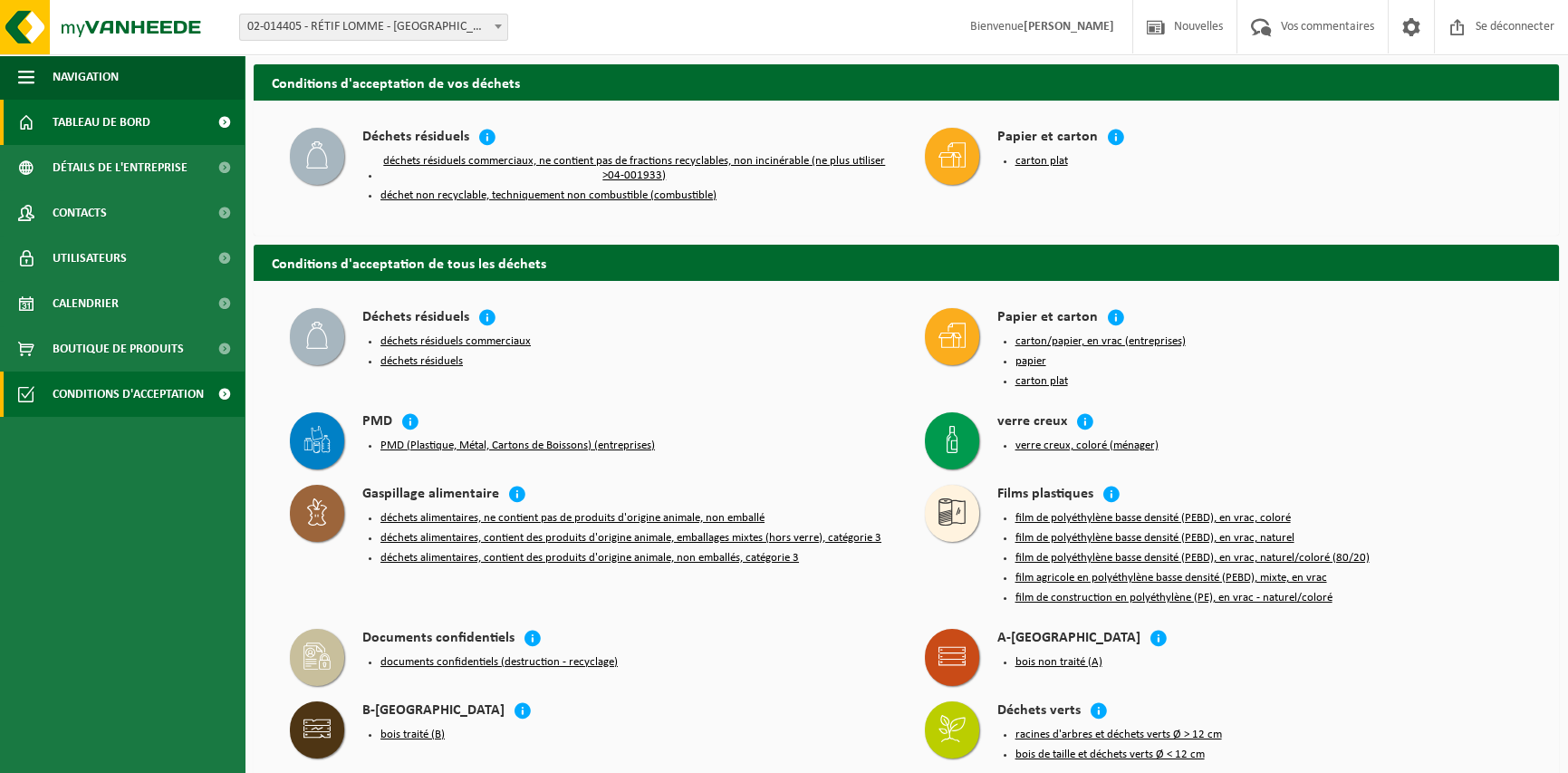
click at [83, 110] on span "Tableau de bord" at bounding box center [100, 122] width 98 height 45
